Goal: Navigation & Orientation: Find specific page/section

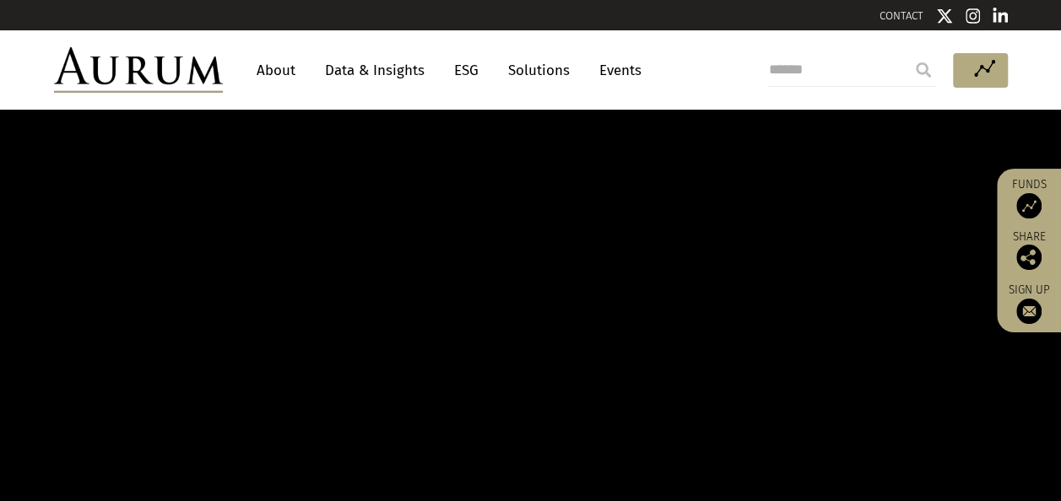
click at [279, 59] on link "About" at bounding box center [276, 70] width 56 height 31
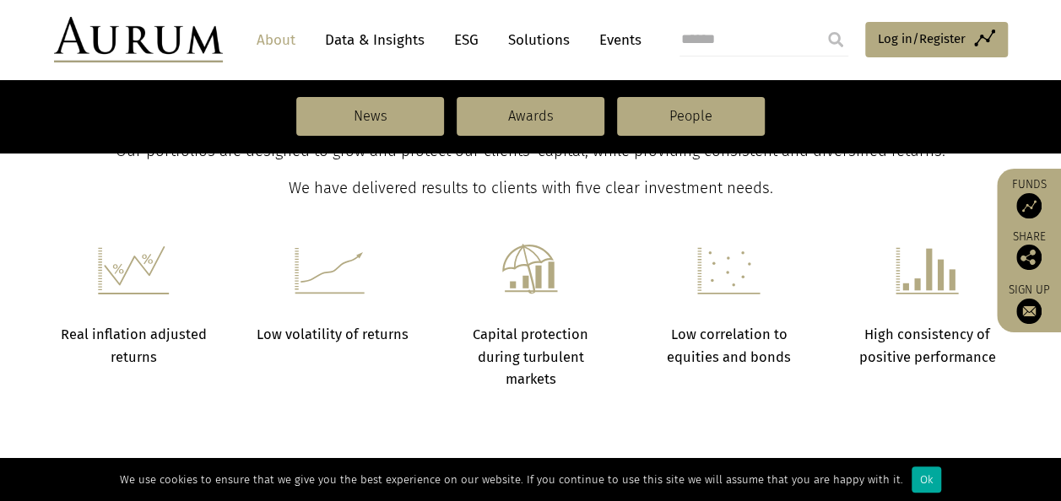
scroll to position [559, 0]
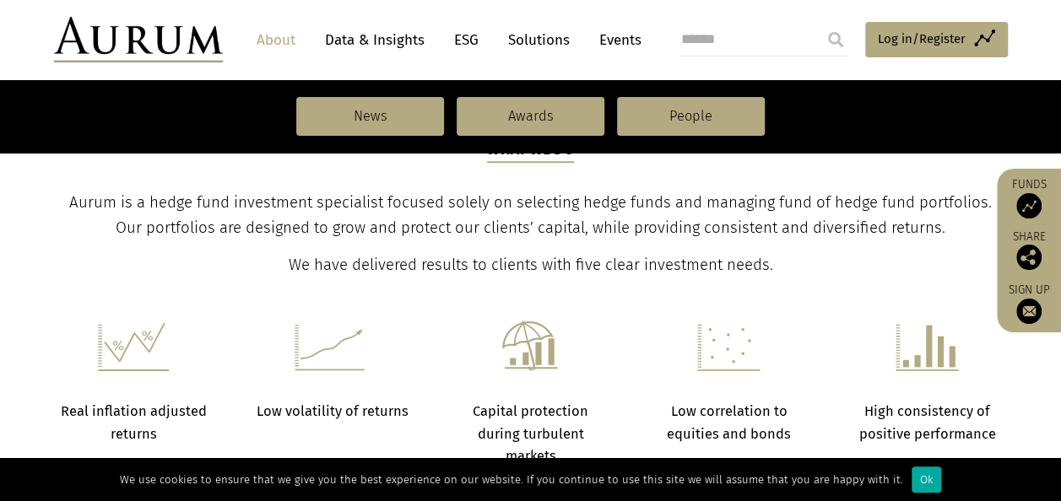
click at [1035, 186] on link "Funds" at bounding box center [1028, 197] width 47 height 41
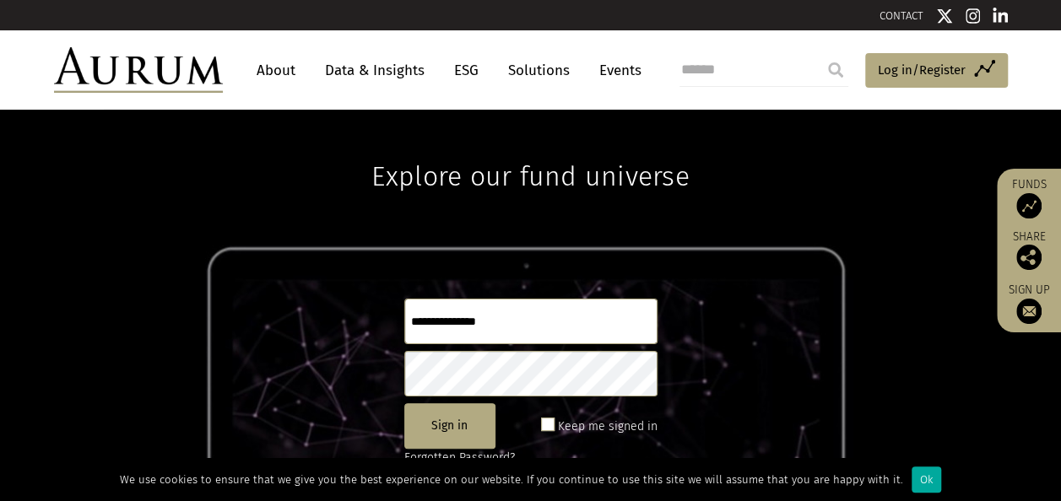
click at [276, 65] on link "About" at bounding box center [276, 70] width 56 height 31
